Goal: Task Accomplishment & Management: Use online tool/utility

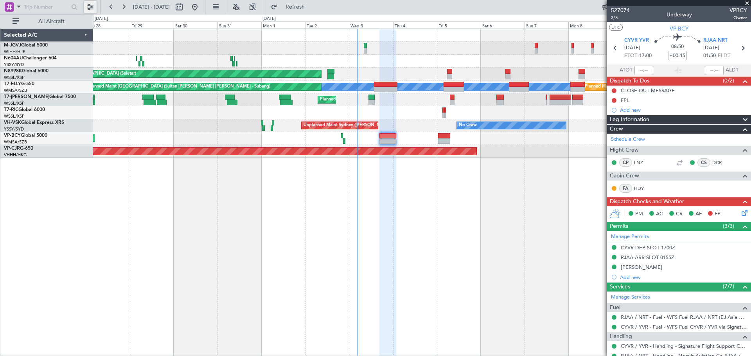
click at [91, 9] on button at bounding box center [90, 7] width 13 height 13
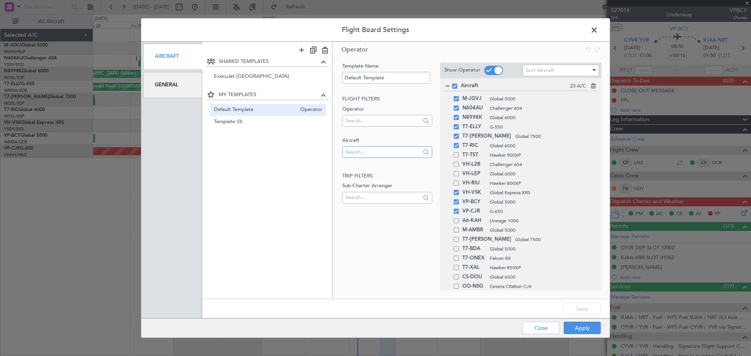
click at [363, 151] on input "text" at bounding box center [383, 152] width 75 height 12
type input "9h"
click at [362, 175] on span "9H-VSLK" at bounding box center [387, 177] width 77 height 12
click at [573, 306] on button "Save" at bounding box center [582, 309] width 37 height 13
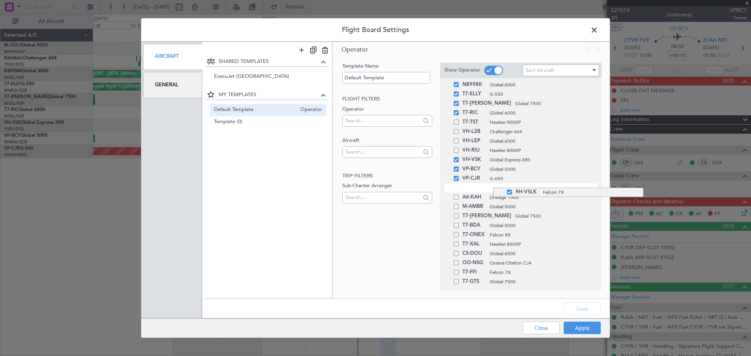
drag, startPoint x: 493, startPoint y: 283, endPoint x: 502, endPoint y: 188, distance: 95.5
click at [577, 329] on button "Apply" at bounding box center [582, 328] width 37 height 13
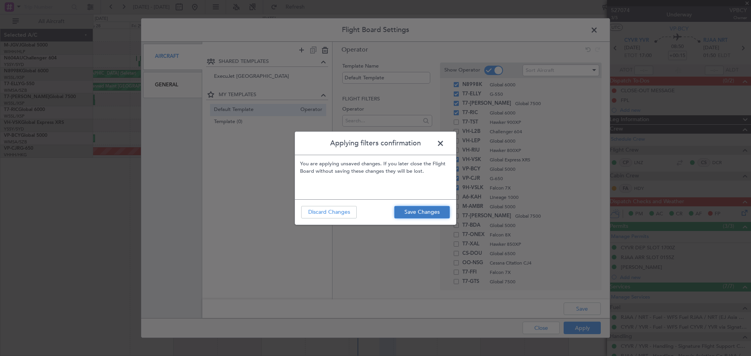
click at [410, 207] on button "Save Changes" at bounding box center [422, 212] width 56 height 13
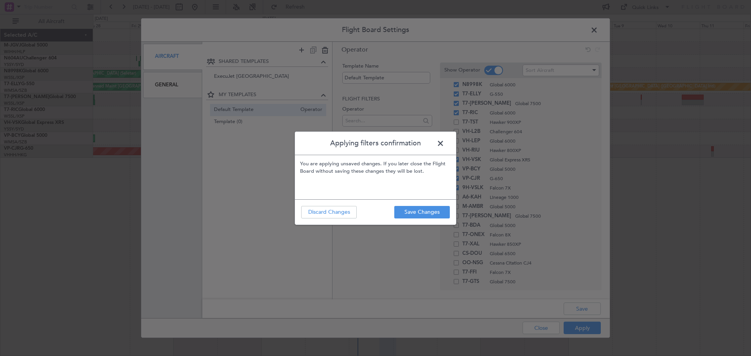
type input "0"
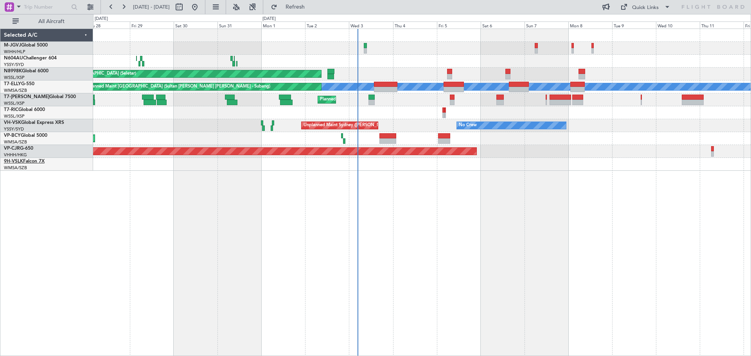
click at [35, 162] on link "9H-VSLK Falcon 7X" at bounding box center [24, 161] width 41 height 5
click at [36, 44] on link "M-JGVJ Global 5000" at bounding box center [26, 45] width 44 height 5
click at [39, 162] on link "9H-VSLK Falcon 7X" at bounding box center [24, 161] width 41 height 5
